Goal: Task Accomplishment & Management: Use online tool/utility

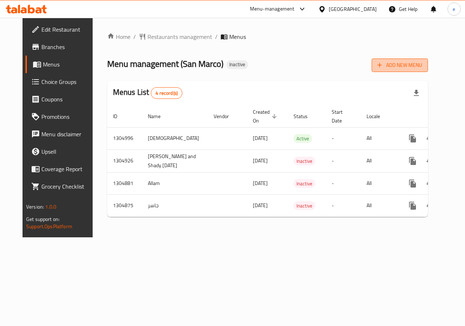
click at [422, 64] on span "Add New Menu" at bounding box center [399, 65] width 45 height 9
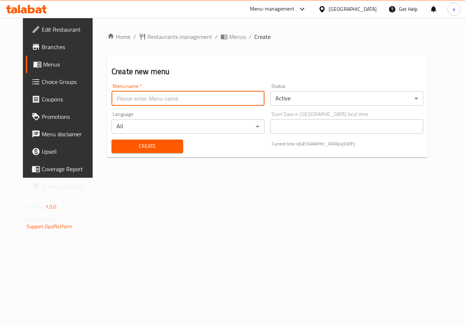
click at [238, 101] on input "text" at bounding box center [187, 98] width 153 height 15
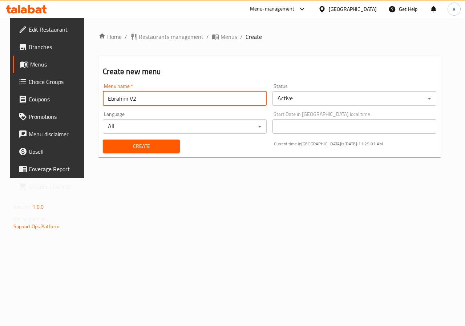
click at [158, 102] on input "Ebrahim V2" at bounding box center [185, 98] width 164 height 15
type input "Ebrahim V3"
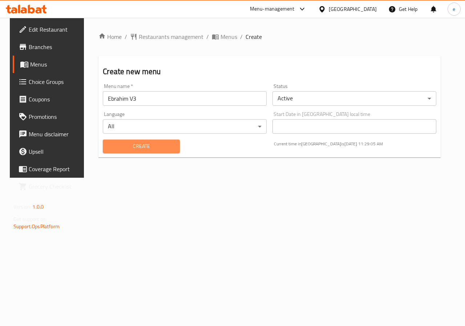
click at [149, 147] on span "Create" at bounding box center [141, 146] width 65 height 9
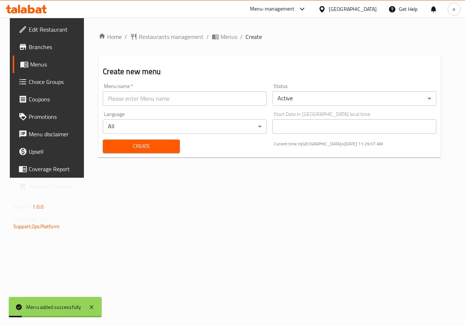
click at [30, 65] on span "Menus" at bounding box center [56, 64] width 52 height 9
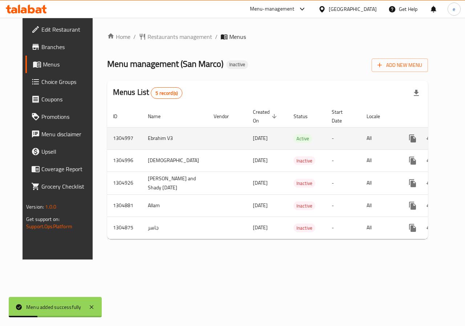
click at [460, 136] on icon "enhanced table" at bounding box center [464, 138] width 9 height 9
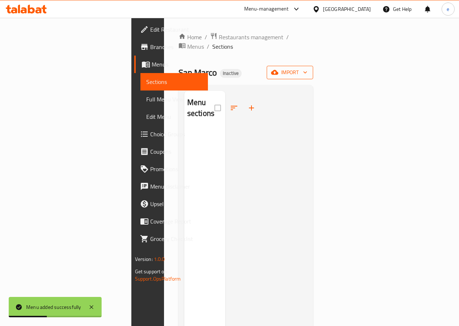
click at [307, 72] on icon "button" at bounding box center [305, 73] width 4 height 2
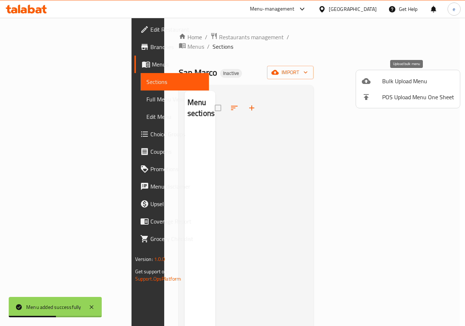
click at [402, 82] on span "Bulk Upload Menu" at bounding box center [418, 81] width 72 height 9
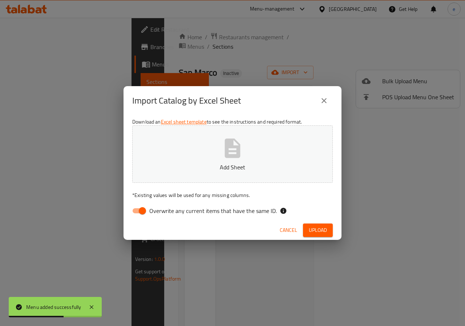
click at [279, 142] on button "Add Sheet" at bounding box center [232, 153] width 200 height 57
click at [147, 211] on input "Overwrite any current items that have the same ID." at bounding box center [142, 211] width 41 height 14
checkbox input "false"
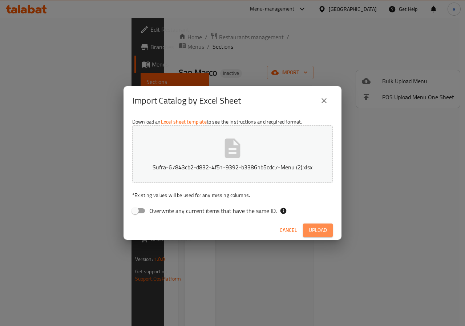
click at [316, 231] on span "Upload" at bounding box center [318, 229] width 18 height 9
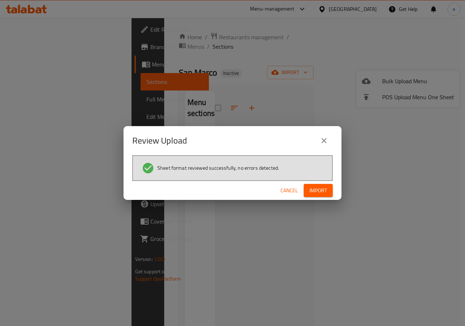
click at [310, 186] on span "Import" at bounding box center [317, 190] width 17 height 9
